Goal: Navigation & Orientation: Go to known website

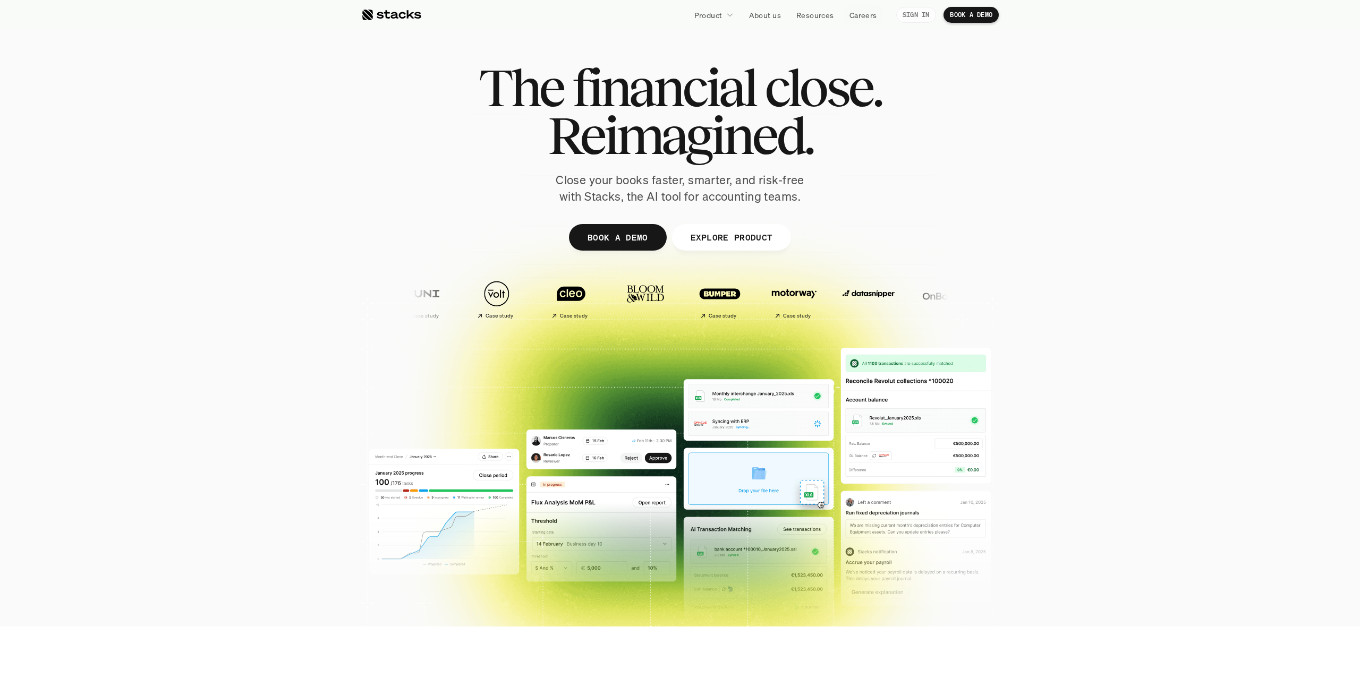
click at [900, 20] on link "SIGN IN" at bounding box center [916, 15] width 40 height 16
